Goal: Information Seeking & Learning: Learn about a topic

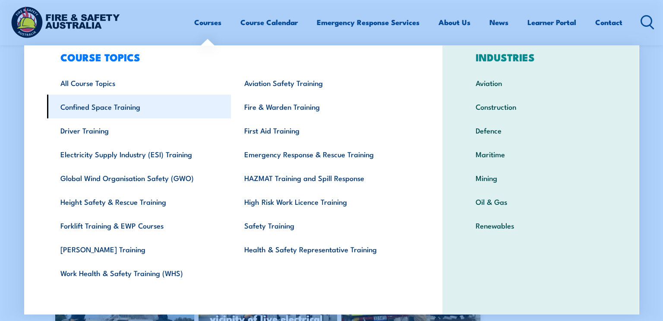
scroll to position [24, 0]
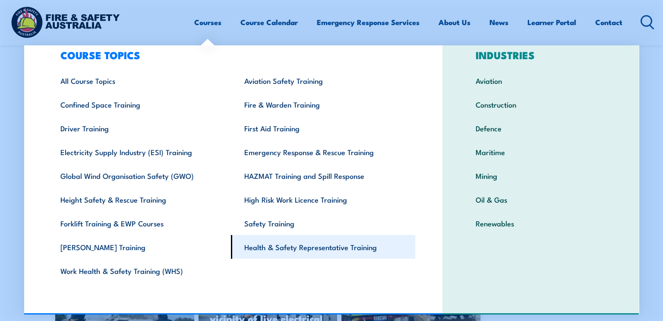
click at [278, 258] on link "Health & Safety Representative Training" at bounding box center [323, 247] width 184 height 24
